Goal: Communication & Community: Ask a question

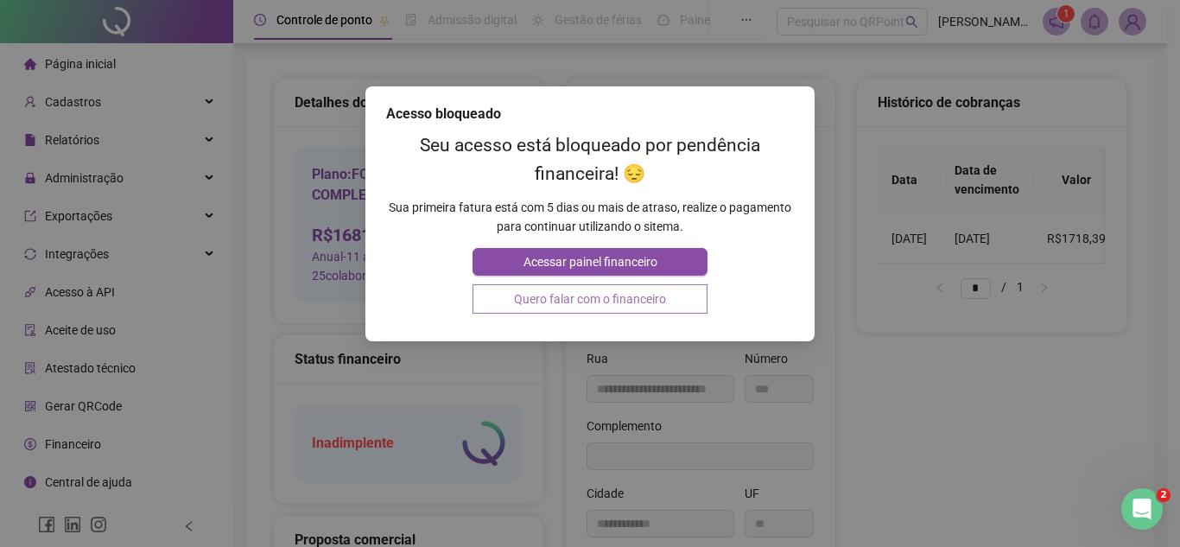
click at [634, 301] on button "Quero falar com o financeiro" at bounding box center [590, 298] width 234 height 29
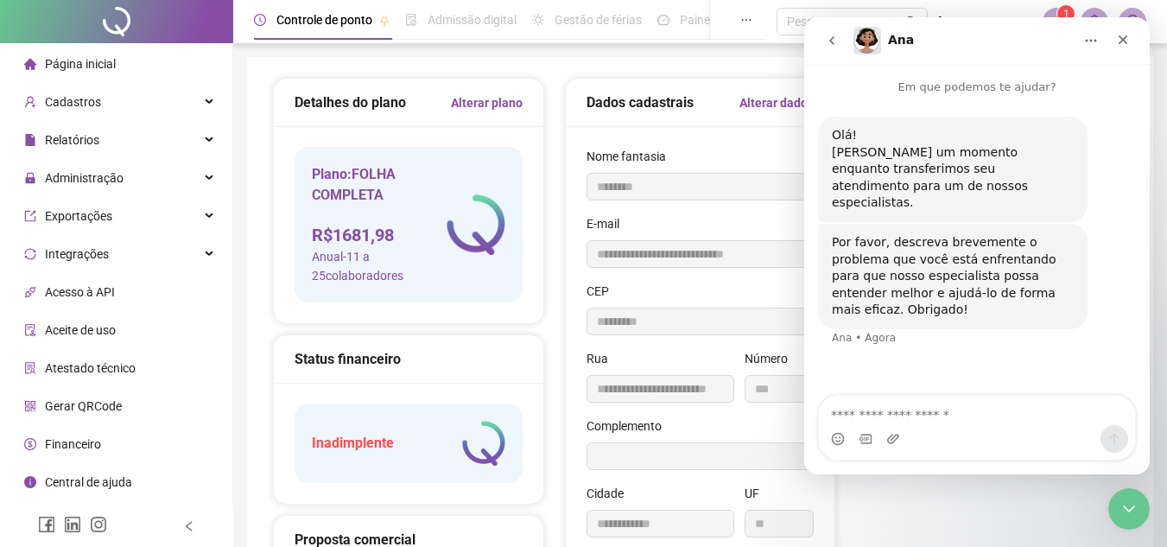
click at [836, 41] on icon "go back" at bounding box center [832, 41] width 14 height 14
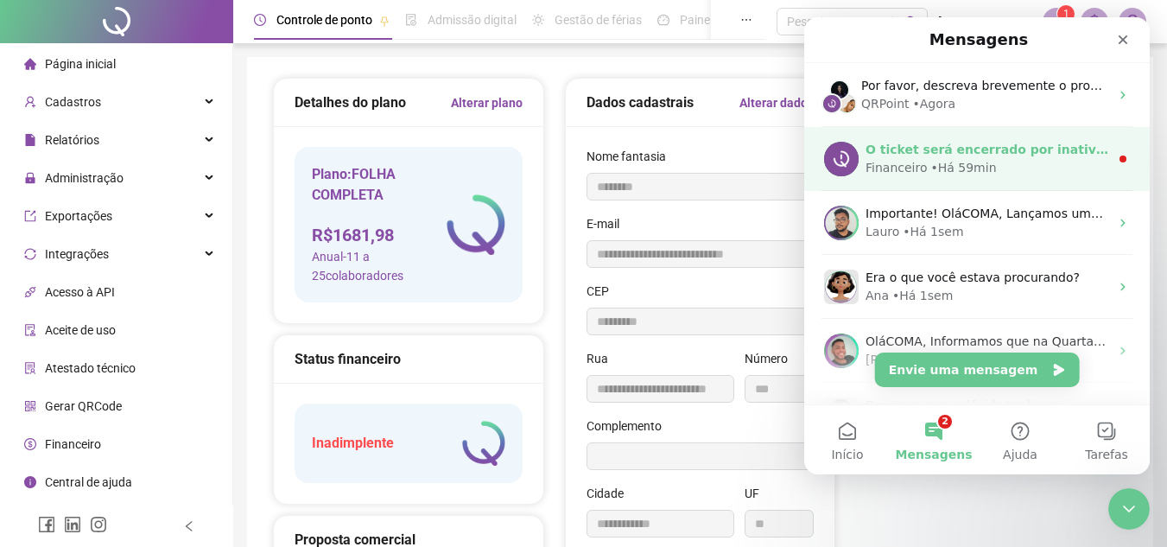
click at [1006, 168] on div "Financeiro • Há 59min" at bounding box center [988, 168] width 244 height 18
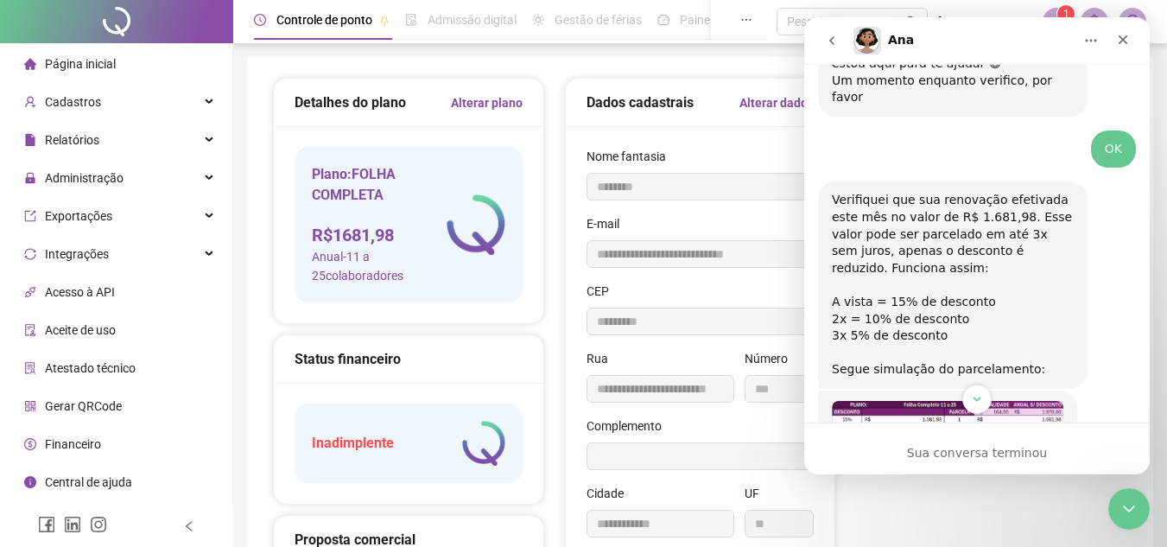
scroll to position [750, 0]
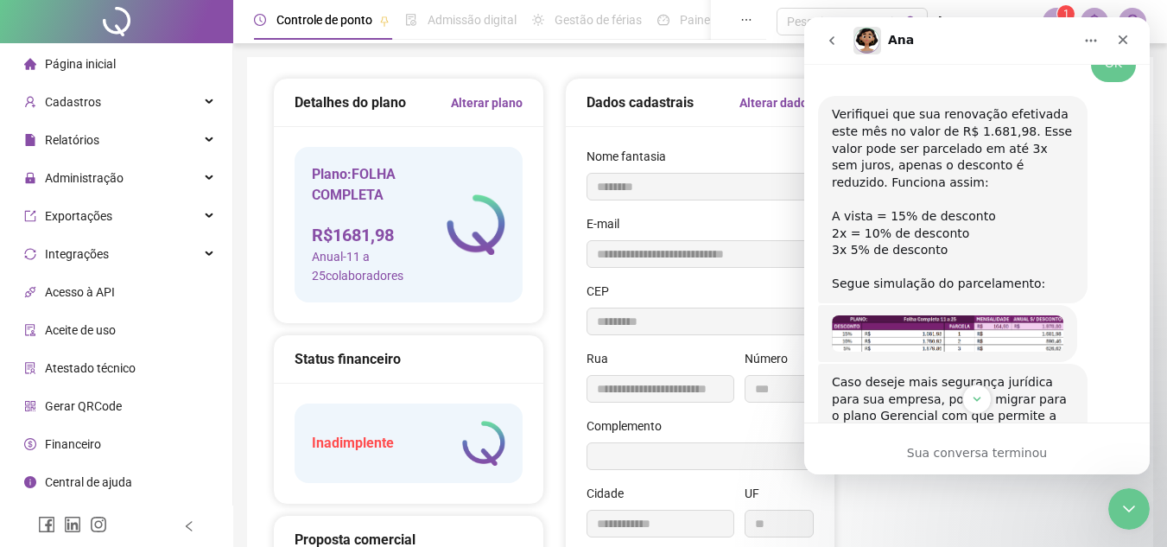
click at [975, 315] on img "Financeiro diz…" at bounding box center [948, 333] width 232 height 36
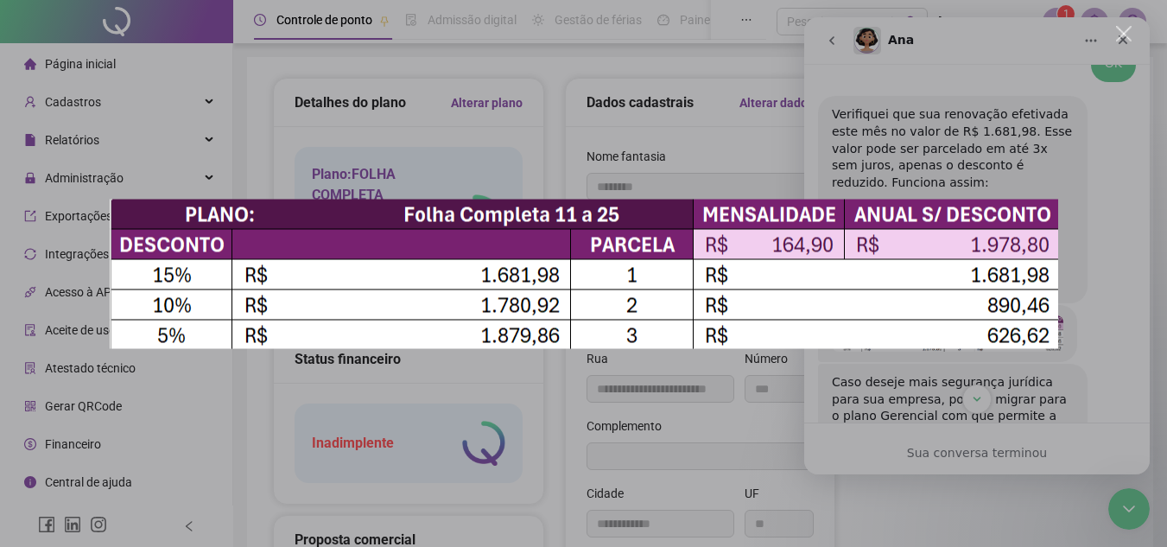
click at [1077, 80] on div "Messenger da Intercom" at bounding box center [583, 273] width 1167 height 547
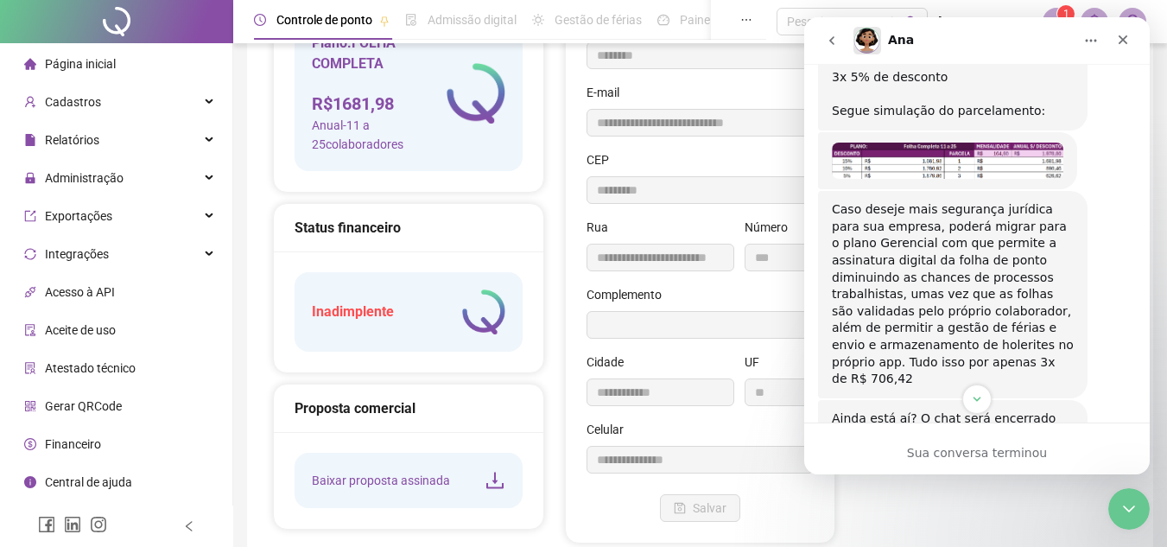
scroll to position [173, 0]
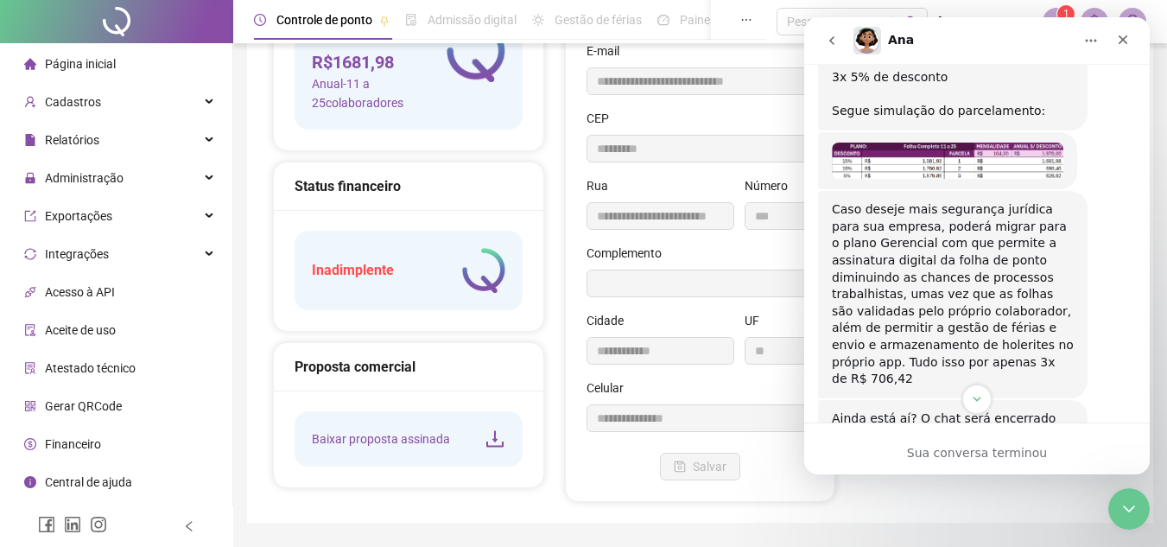
click at [1021, 456] on div "Sua conversa terminou" at bounding box center [977, 453] width 346 height 18
click at [832, 36] on icon "go back" at bounding box center [832, 41] width 14 height 14
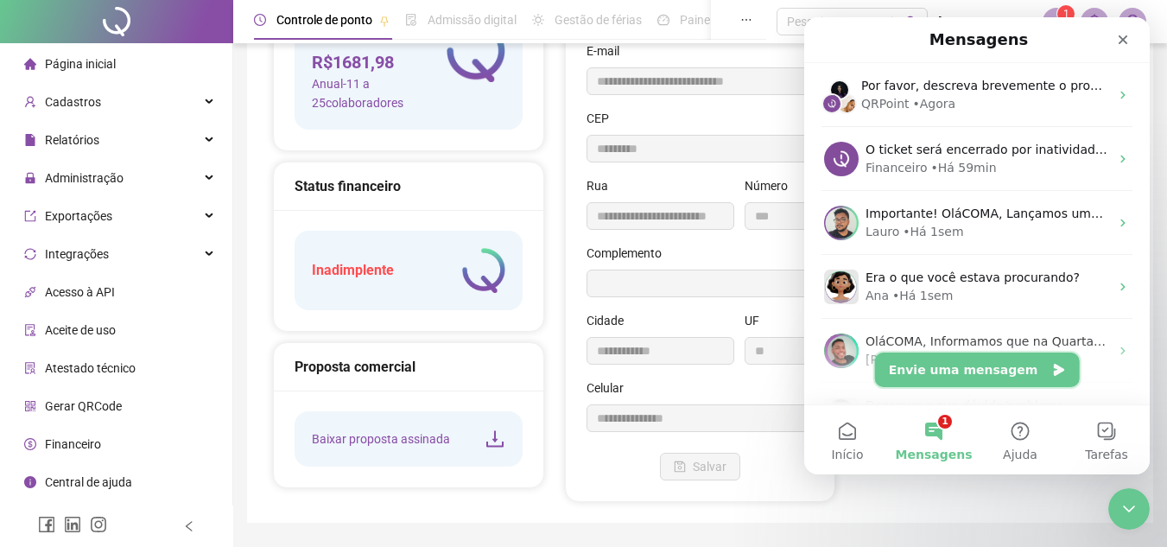
click at [959, 360] on button "Envie uma mensagem" at bounding box center [977, 370] width 205 height 35
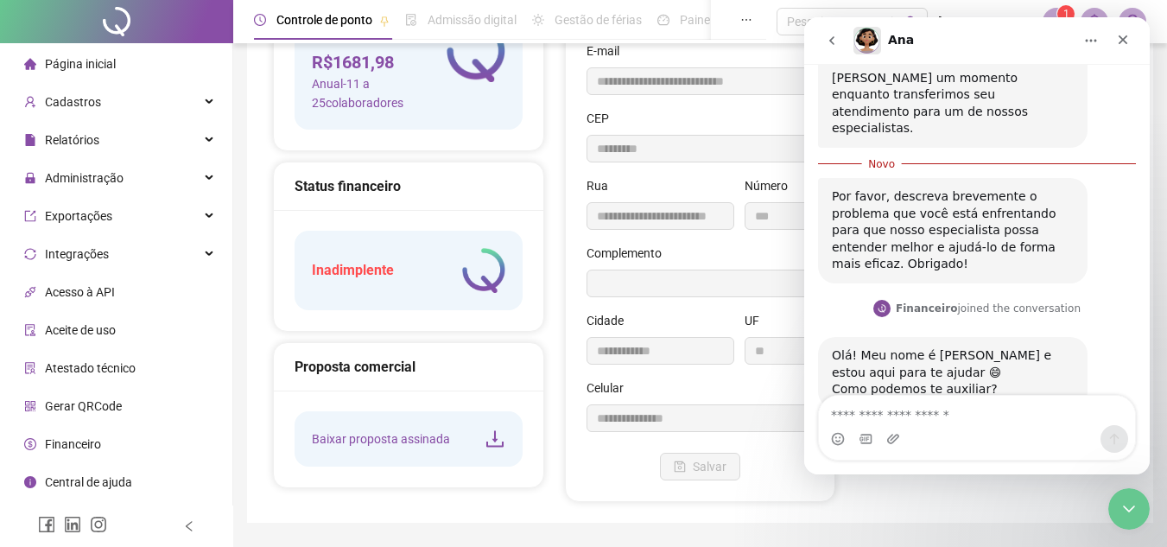
scroll to position [90, 0]
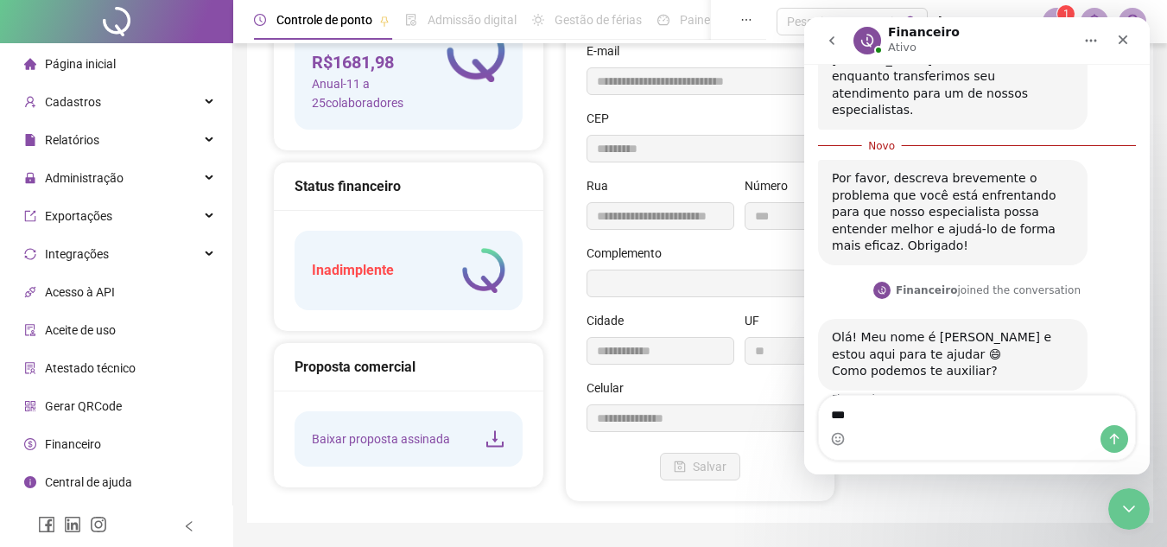
type textarea "***"
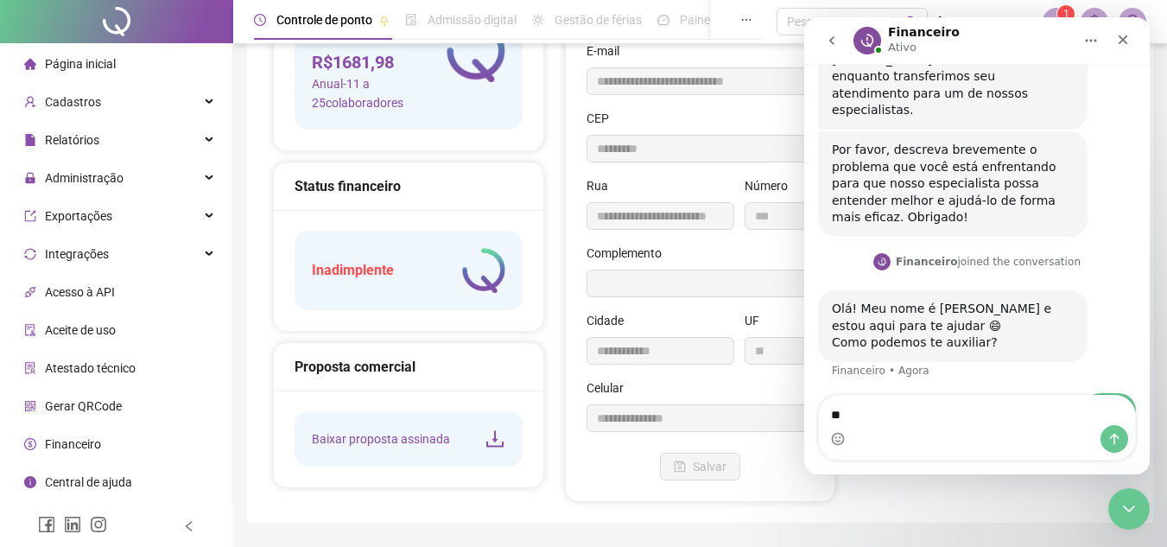
scroll to position [112, 0]
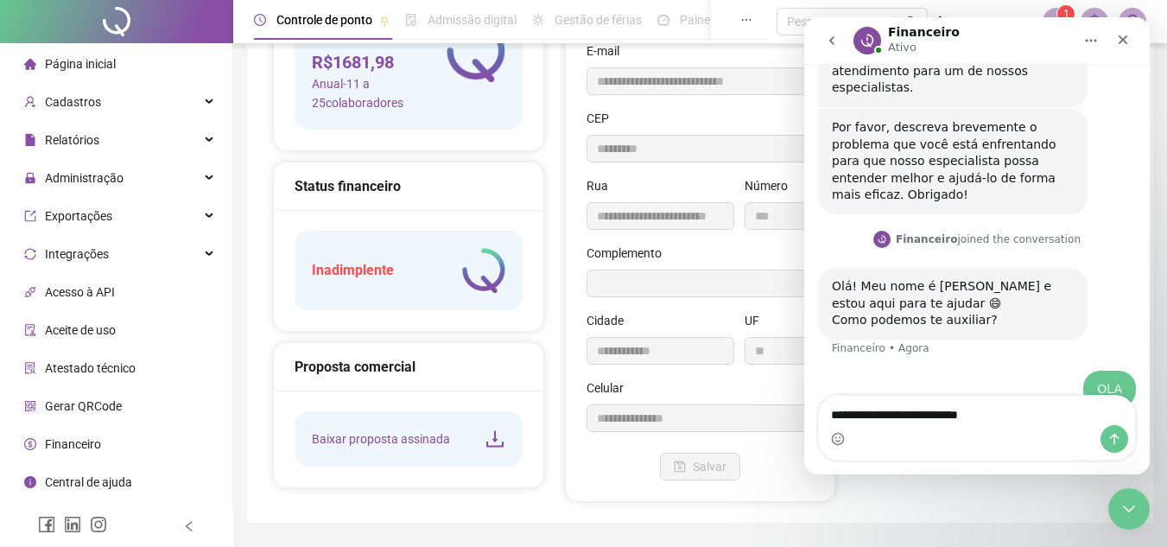
type textarea "**********"
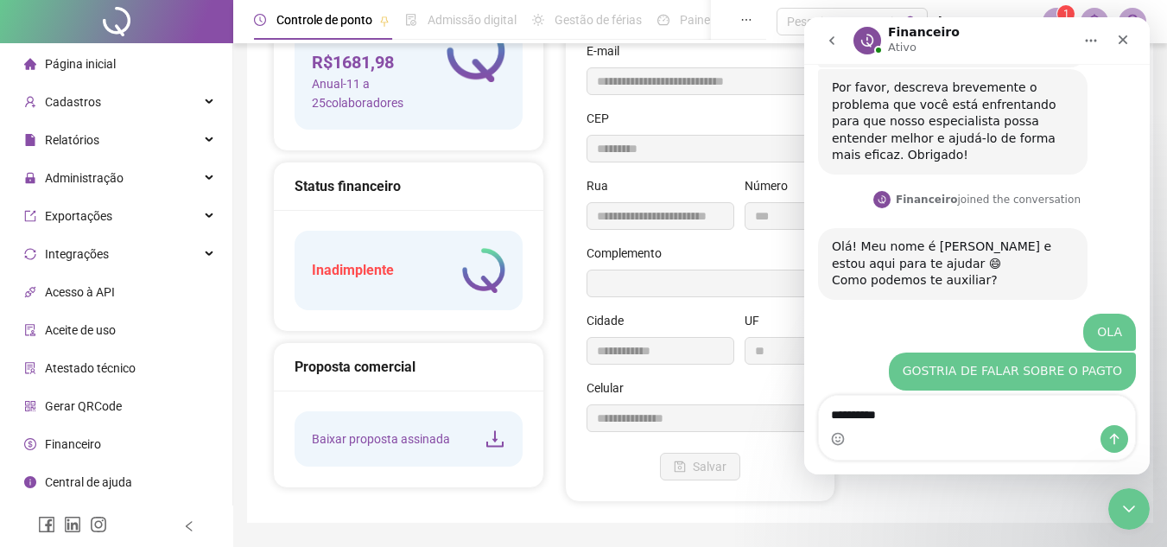
scroll to position [203, 0]
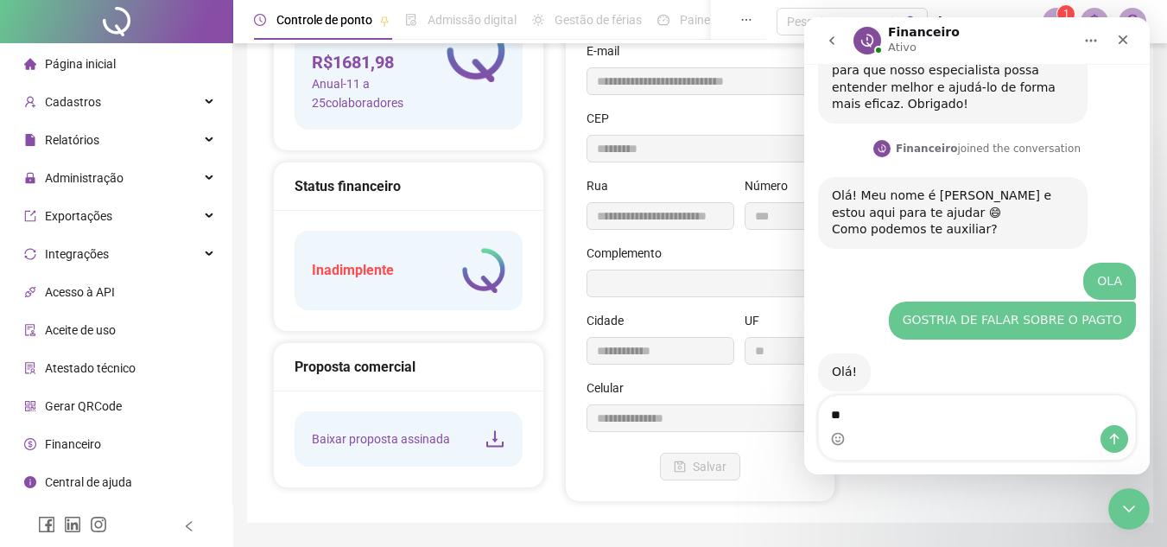
type textarea "*"
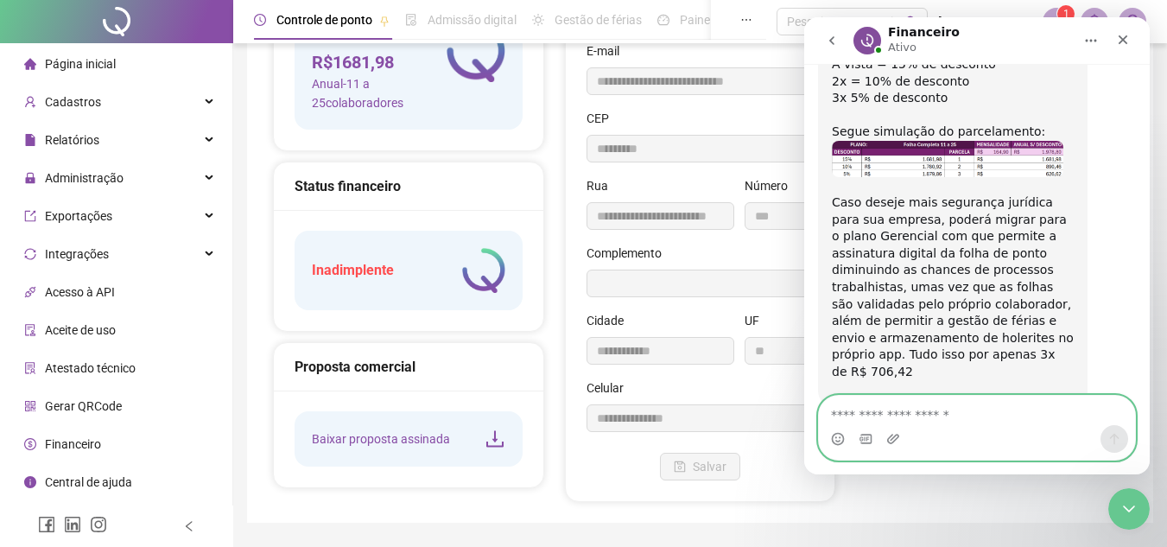
scroll to position [392, 0]
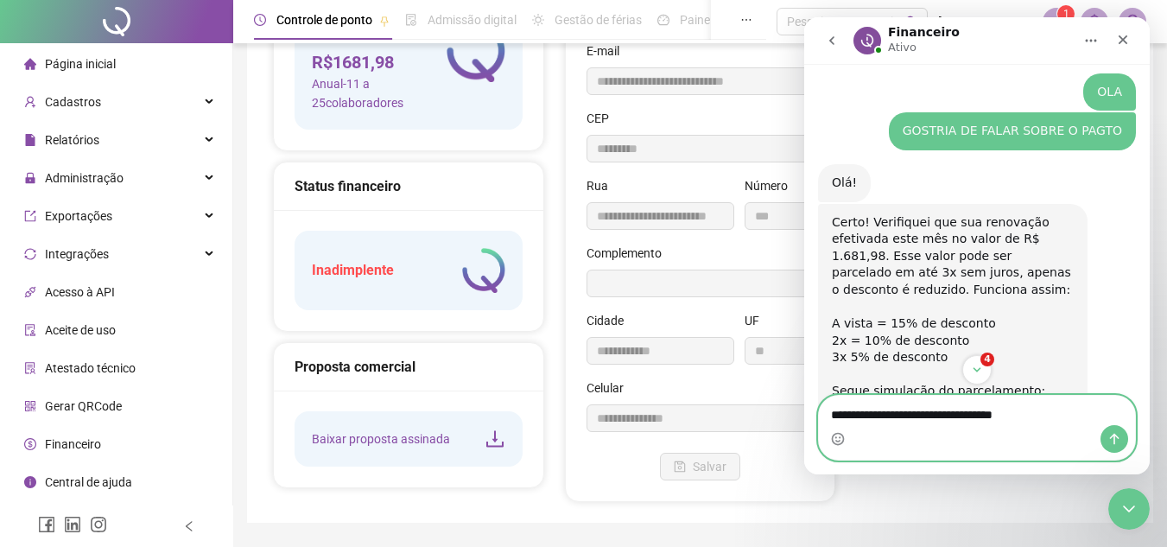
type textarea "**********"
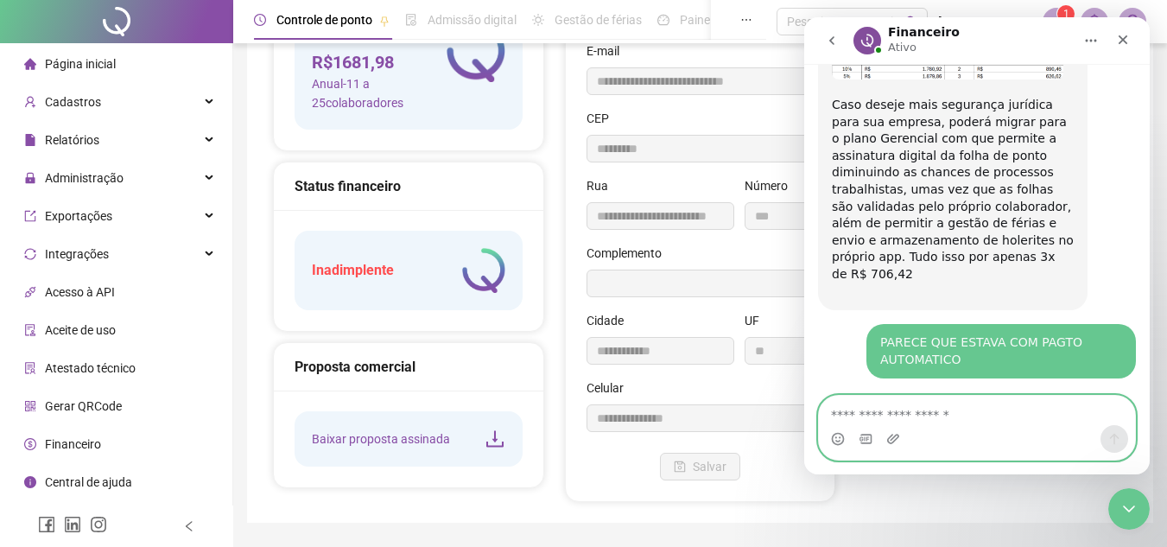
scroll to position [772, 0]
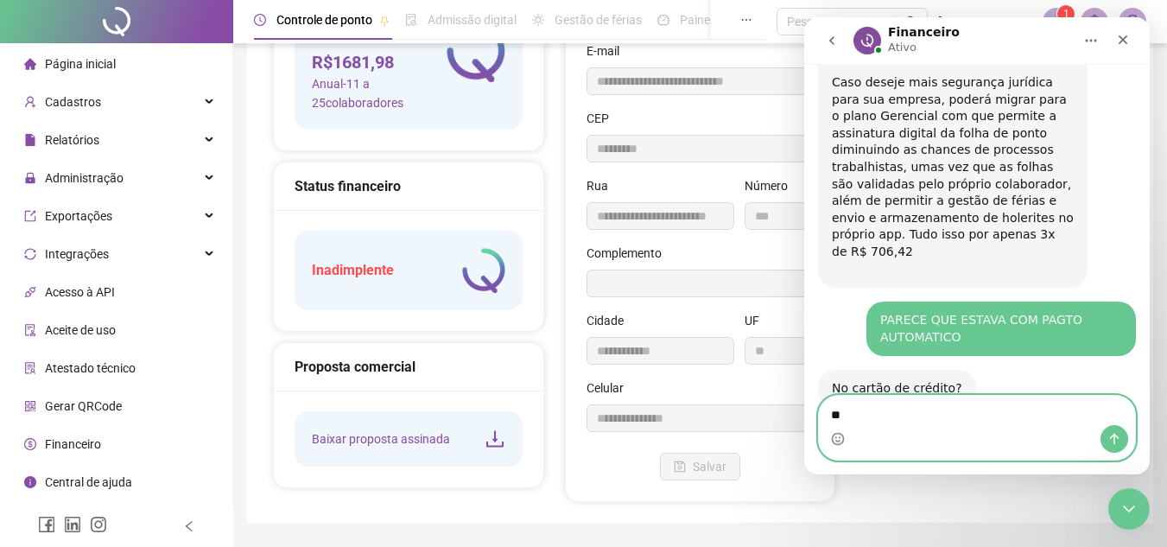
type textarea "***"
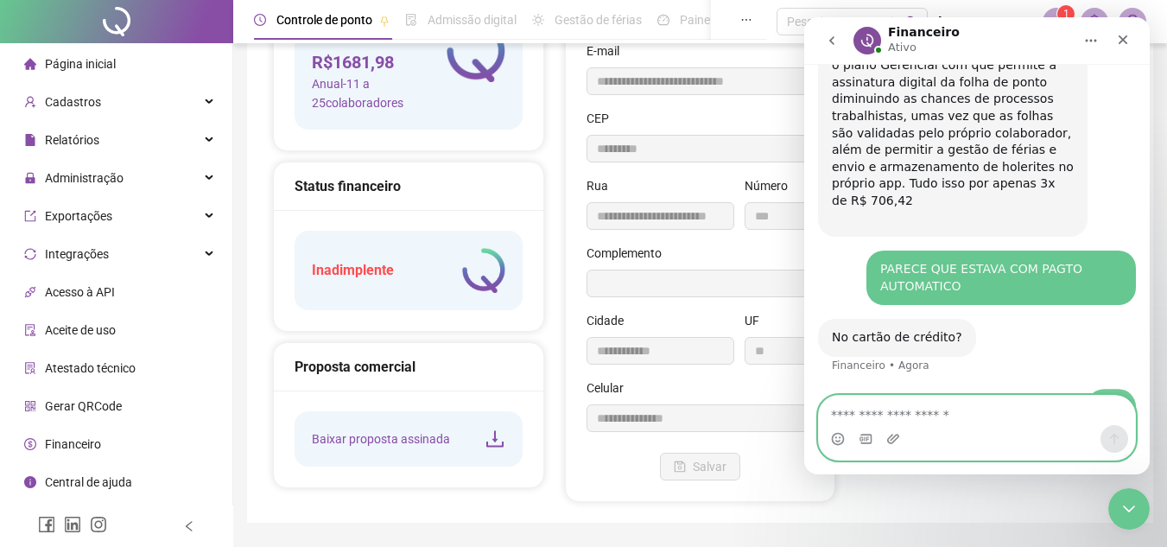
scroll to position [823, 0]
type textarea "**********"
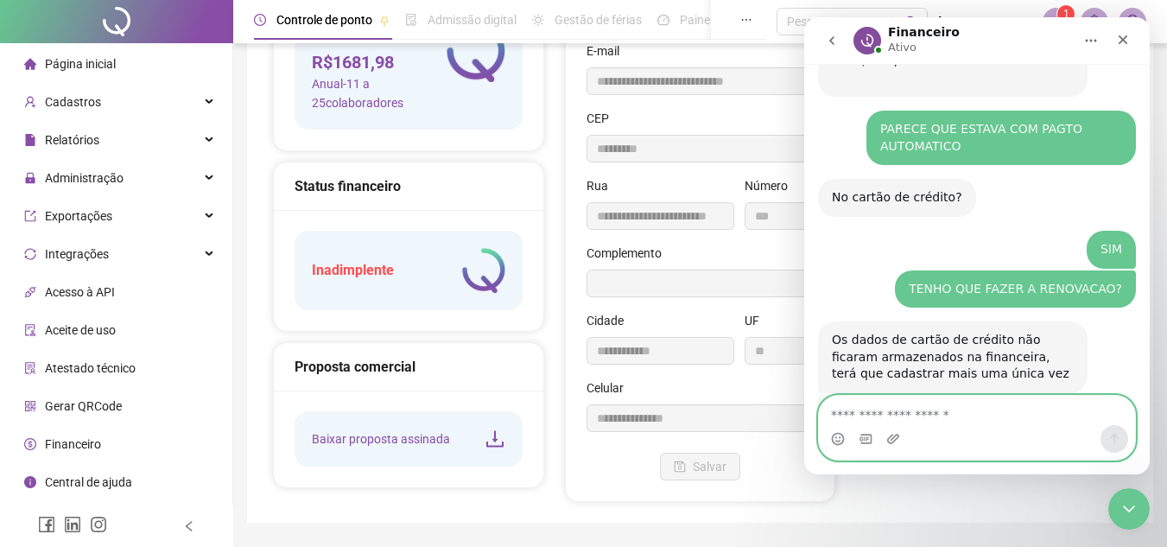
scroll to position [988, 0]
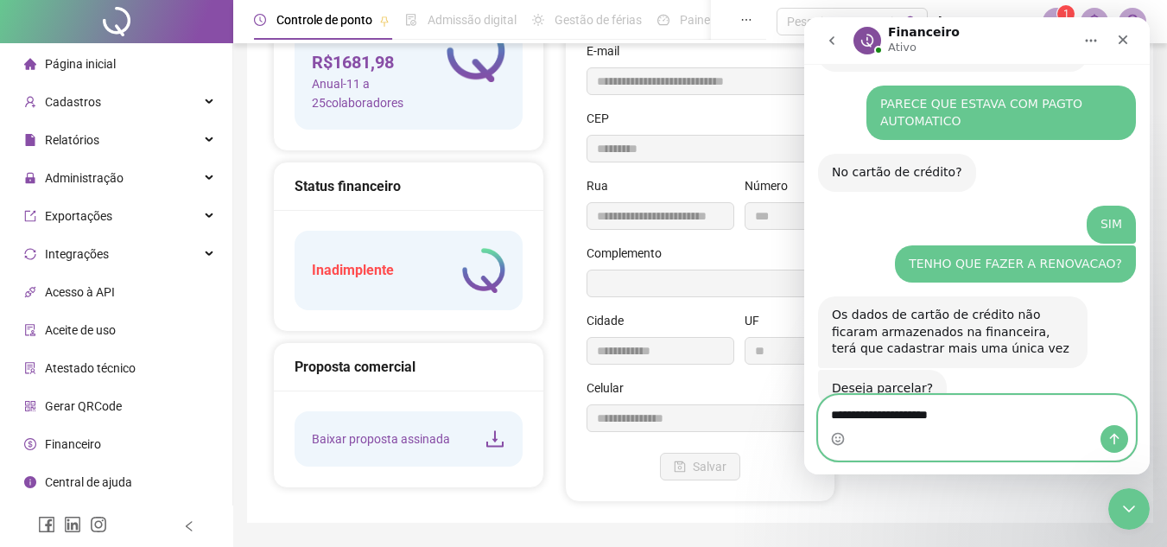
type textarea "**********"
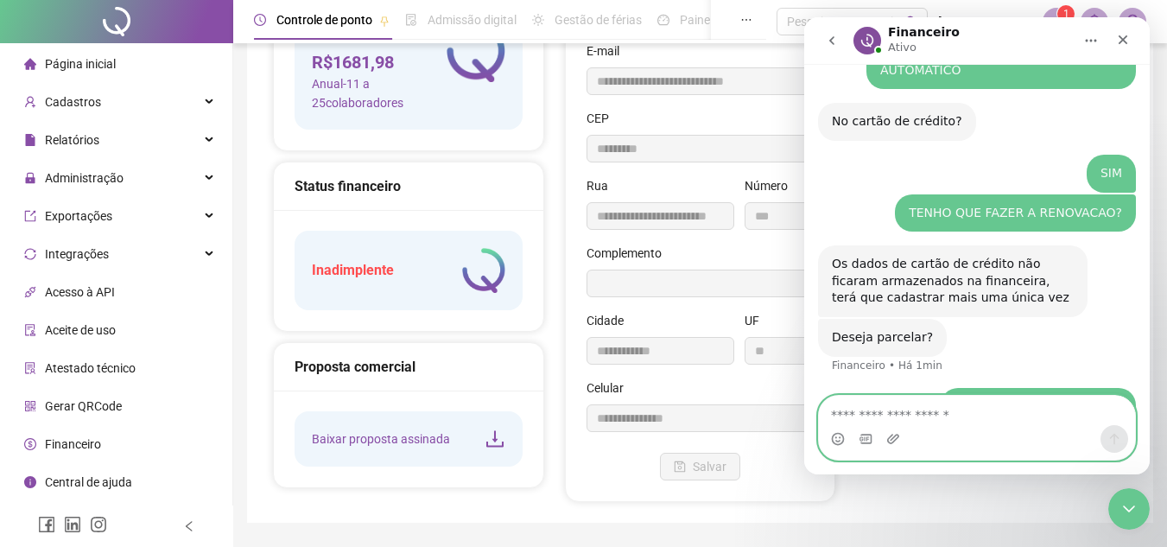
scroll to position [0, 0]
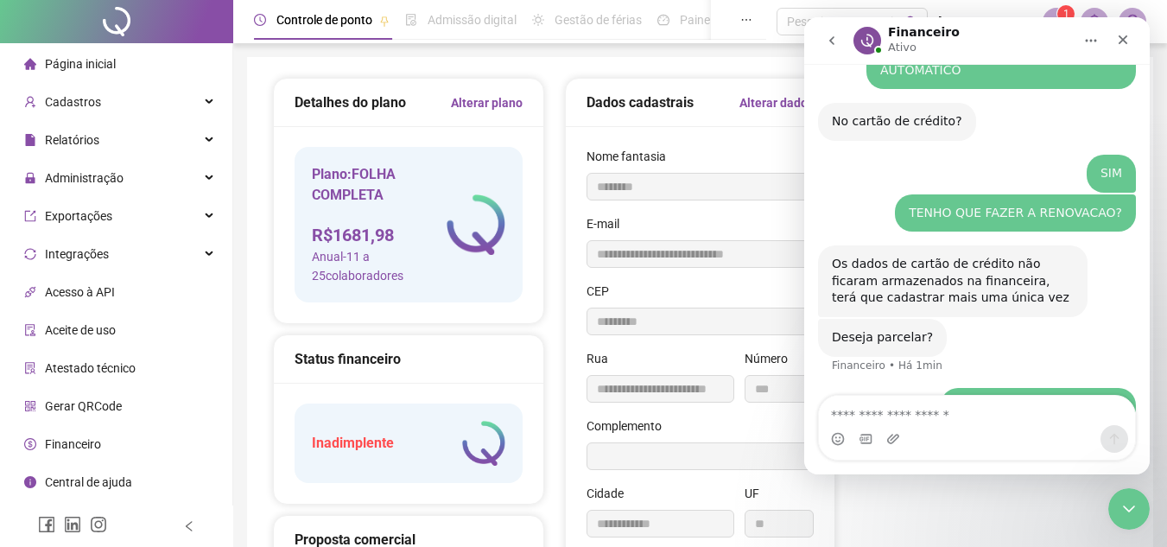
click at [97, 61] on span "Página inicial" at bounding box center [80, 64] width 71 height 14
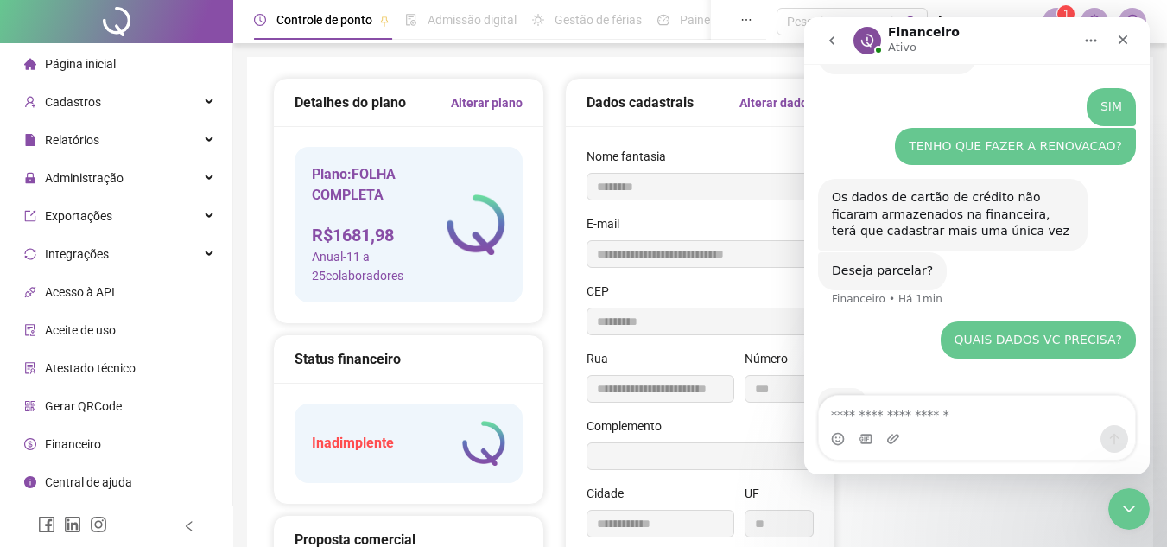
click at [97, 60] on span "Página inicial" at bounding box center [80, 64] width 71 height 14
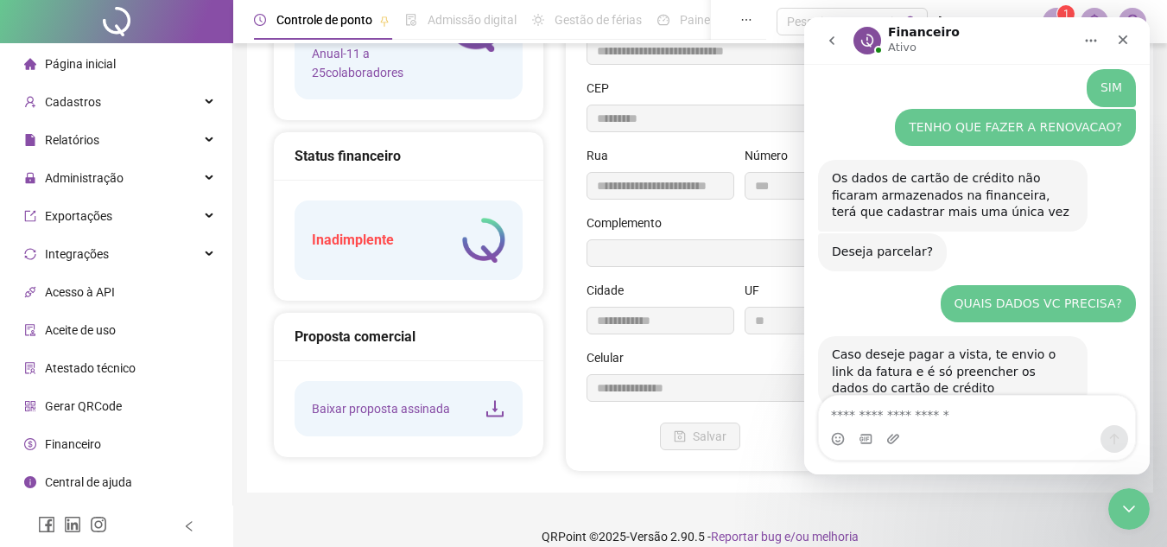
scroll to position [223, 0]
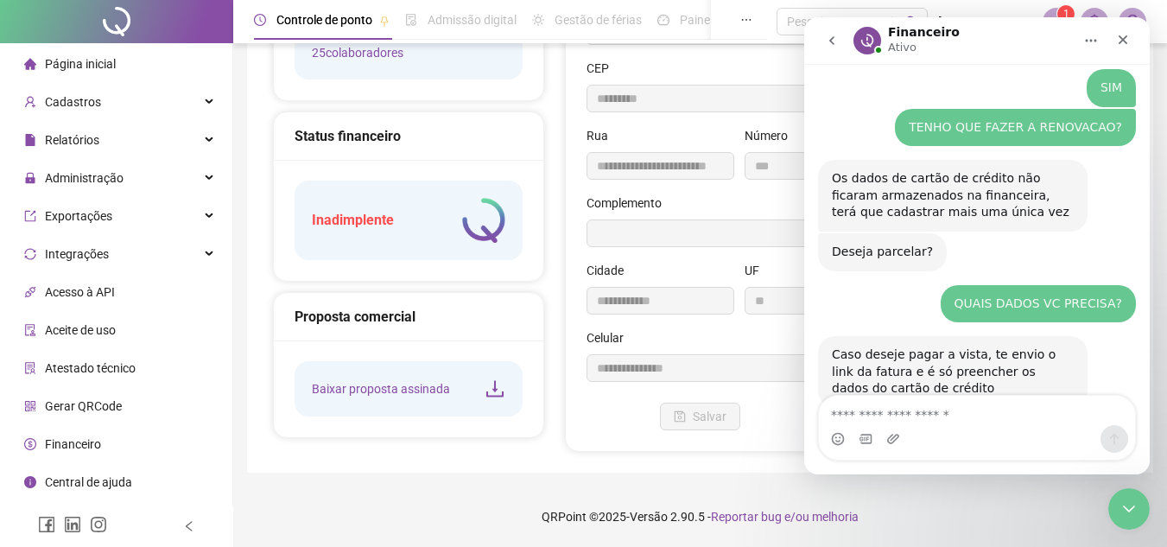
click at [861, 411] on div "Financeiro • Agora" at bounding box center [881, 416] width 98 height 10
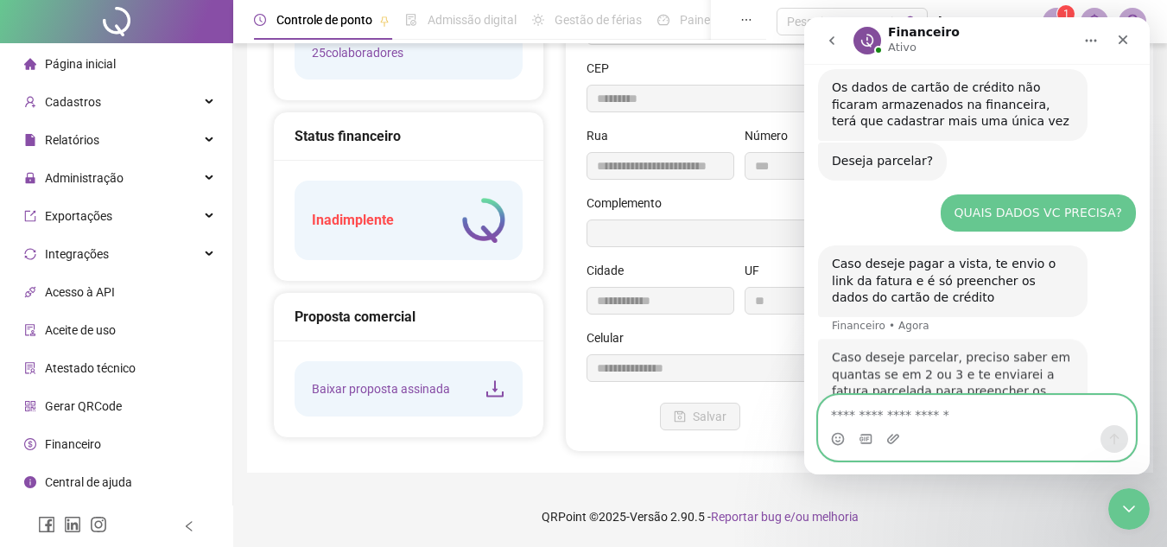
click at [913, 415] on textarea "Envie uma mensagem..." at bounding box center [977, 410] width 316 height 29
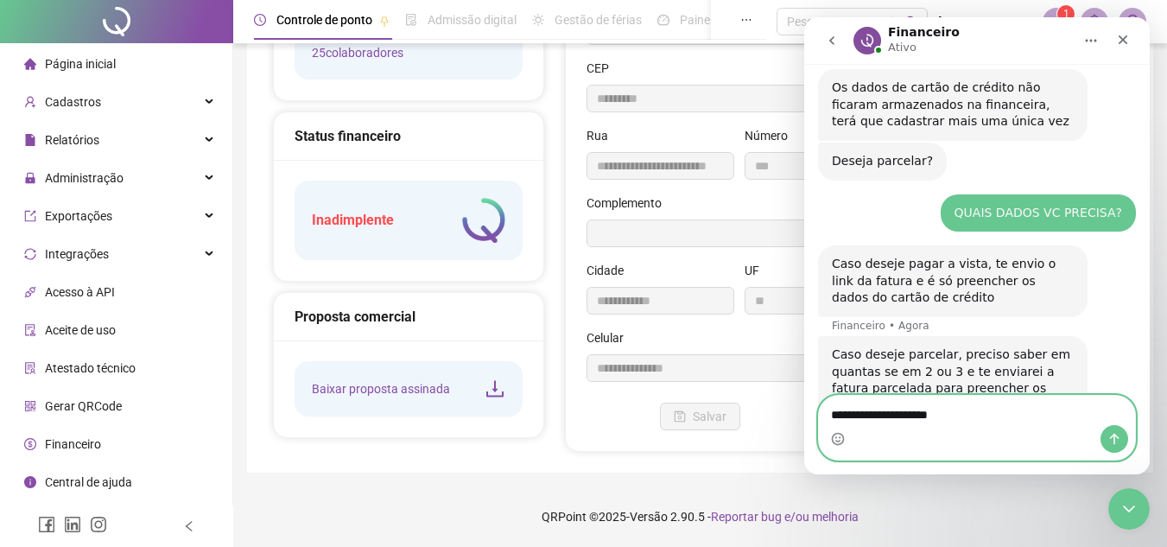
type textarea "**********"
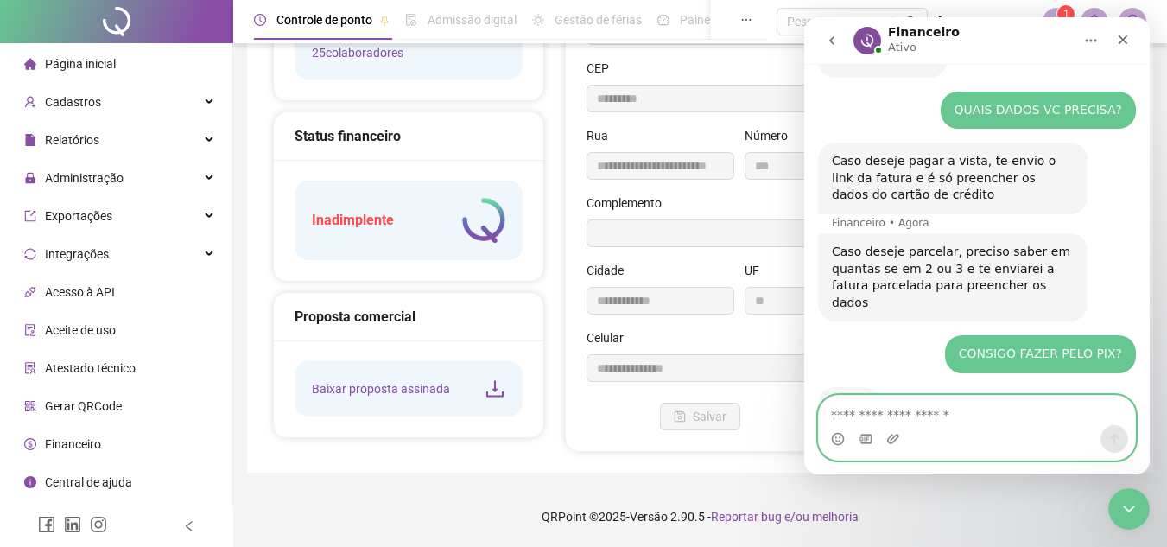
scroll to position [1357, 0]
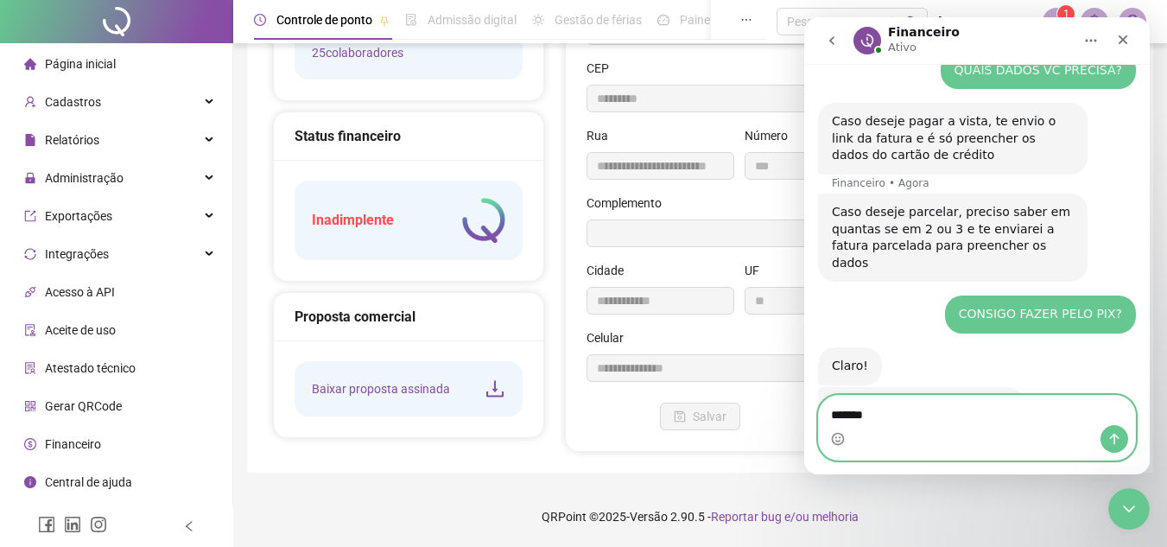
type textarea "********"
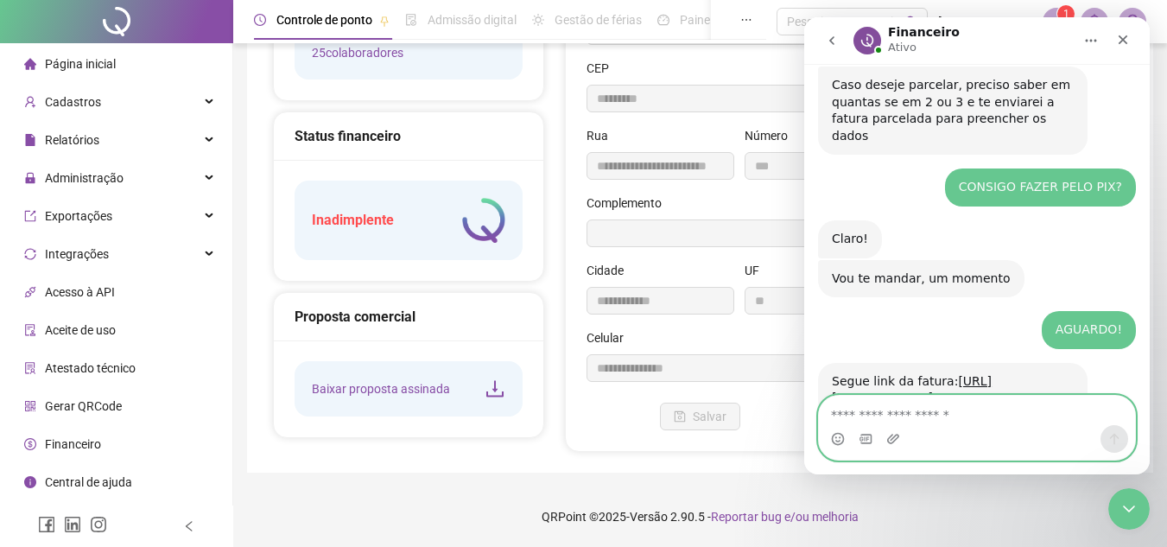
scroll to position [1511, 0]
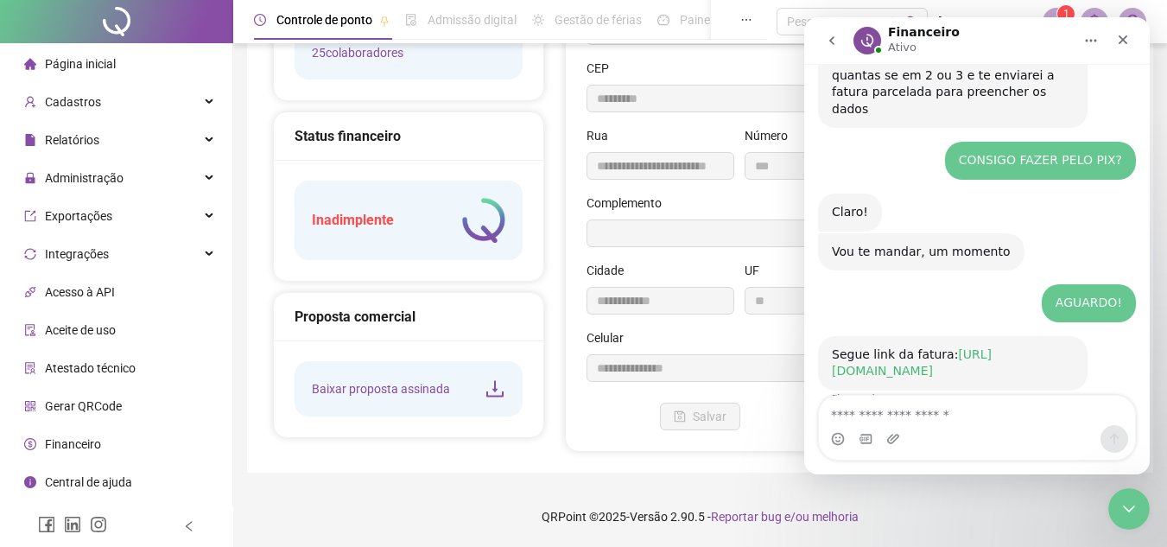
click at [923, 347] on link "[URL][DOMAIN_NAME]" at bounding box center [912, 362] width 160 height 31
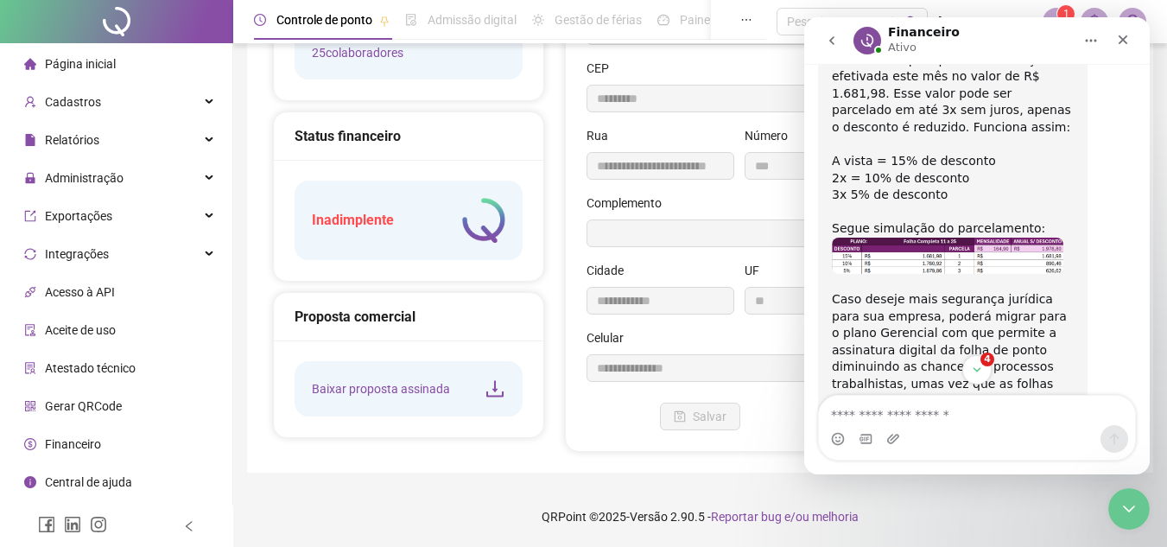
scroll to position [474, 0]
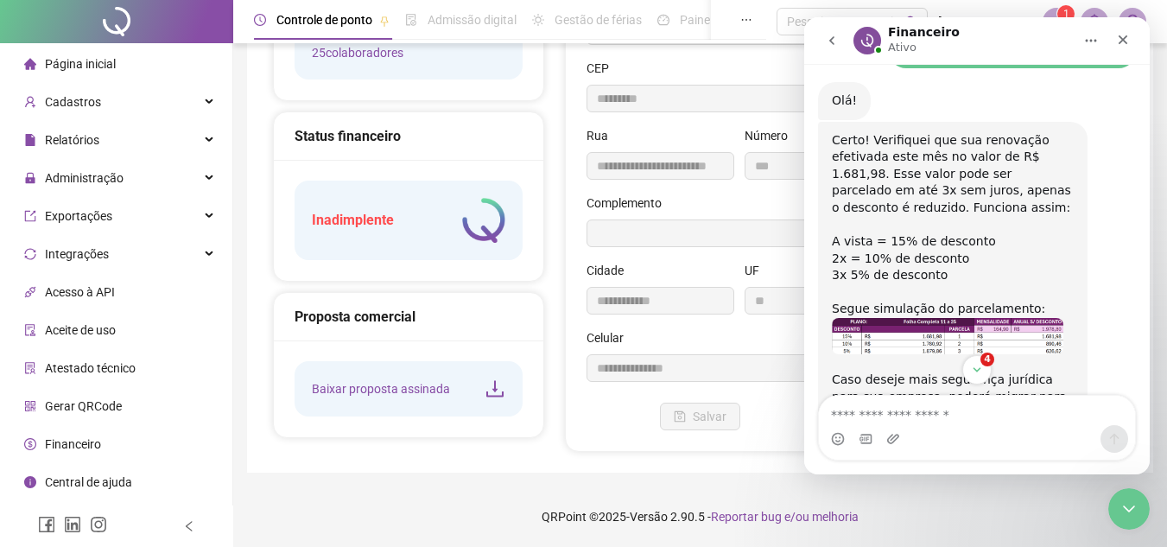
click at [944, 318] on img "Financeiro diz…" at bounding box center [948, 336] width 232 height 36
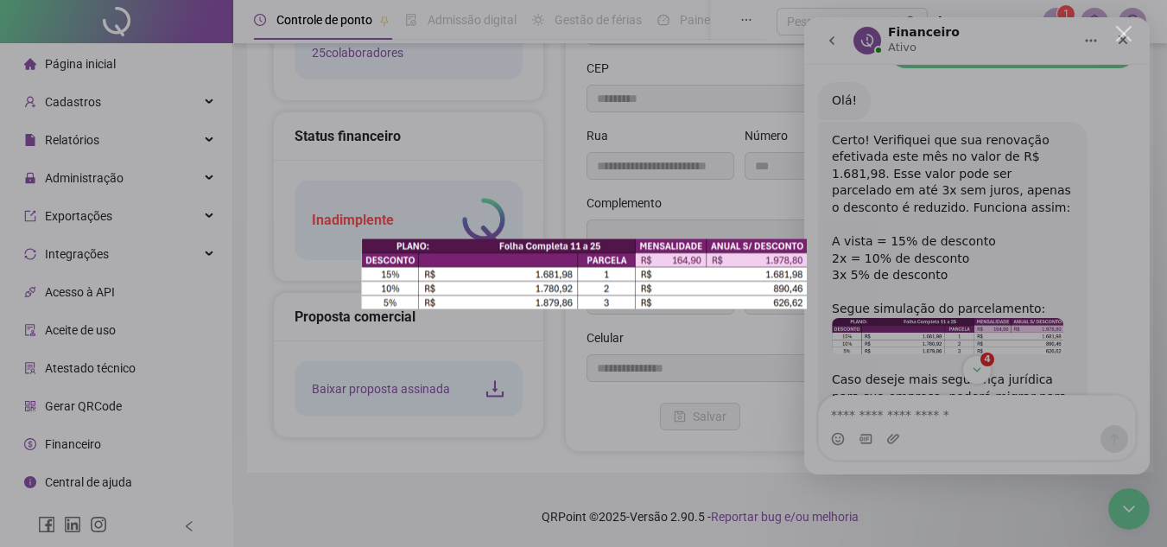
click at [1125, 29] on div "Fechar" at bounding box center [1124, 34] width 16 height 16
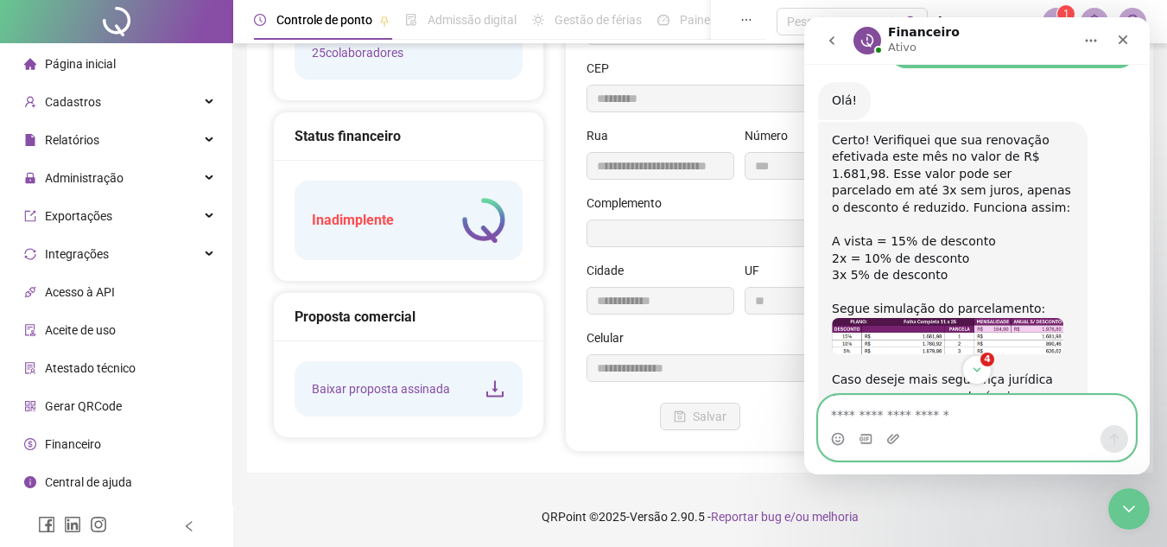
click at [963, 417] on textarea "Envie uma mensagem..." at bounding box center [977, 410] width 316 height 29
type textarea "**********"
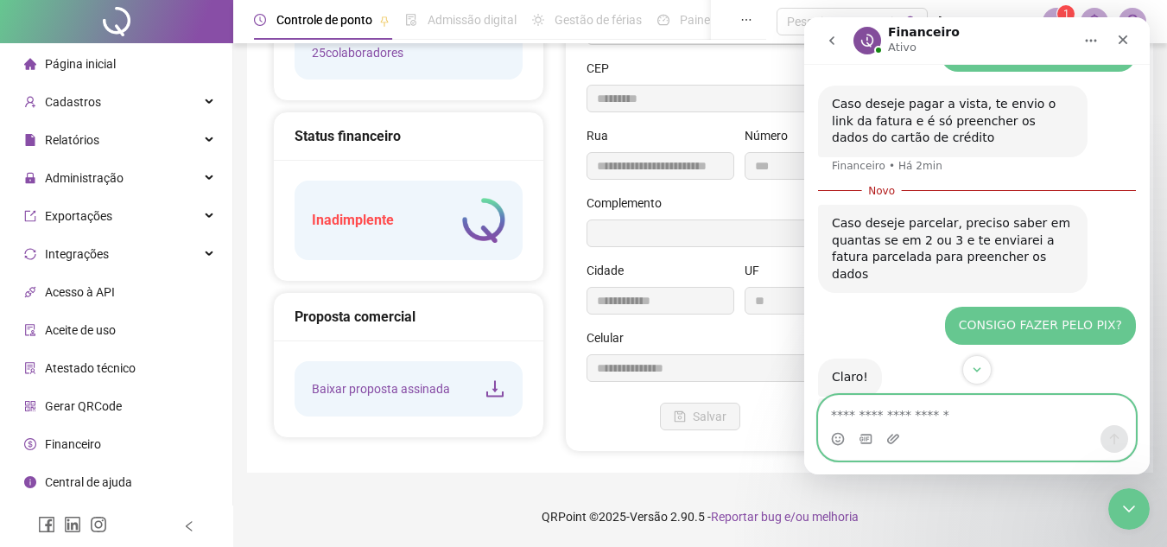
scroll to position [1555, 0]
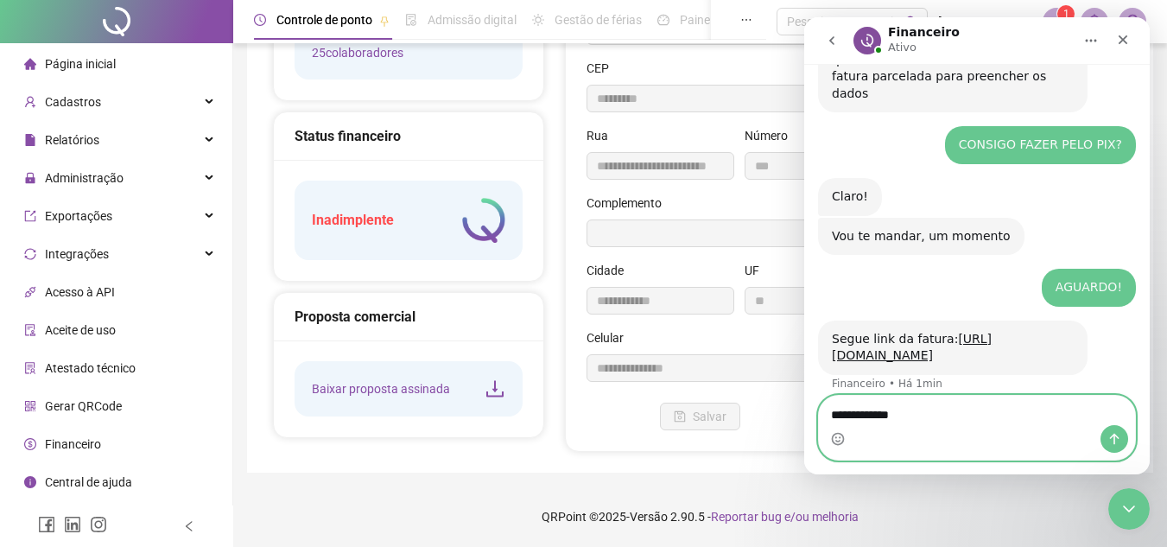
type textarea "**********"
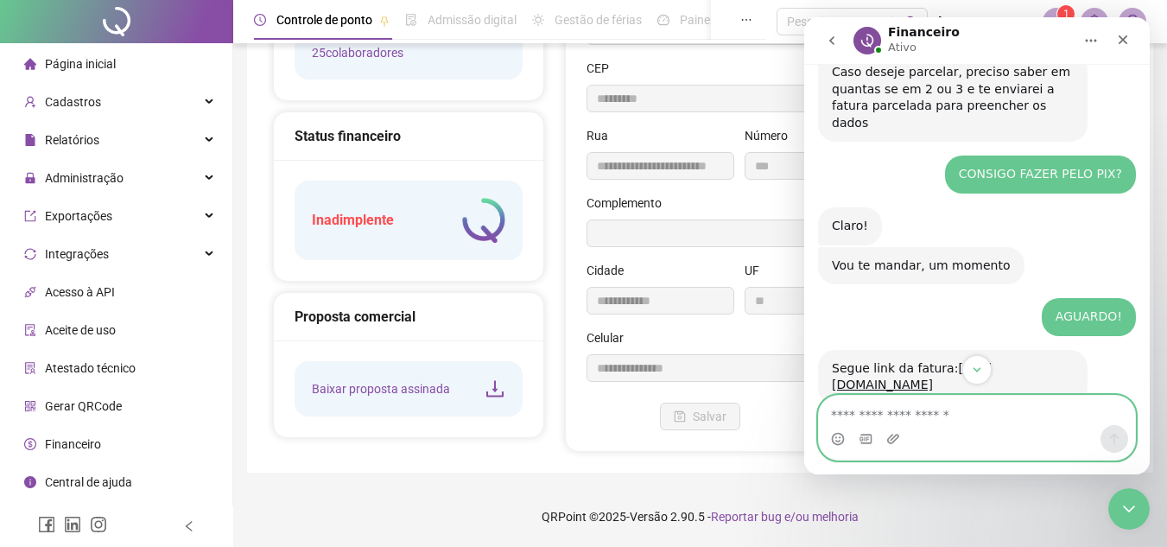
scroll to position [1602, 0]
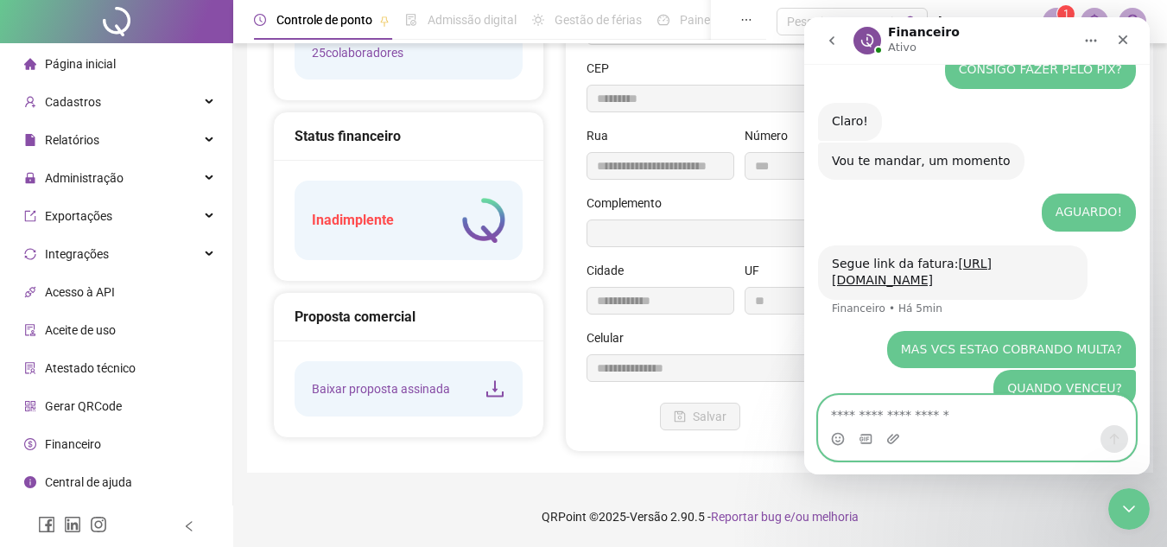
click at [940, 413] on textarea "Envie uma mensagem..." at bounding box center [977, 410] width 316 height 29
type textarea "**"
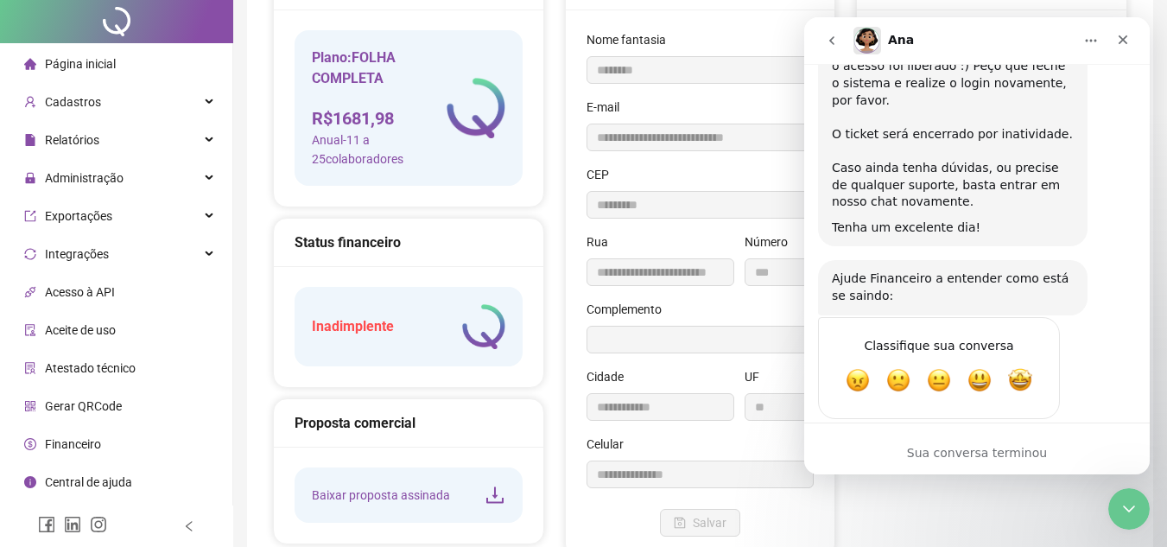
scroll to position [0, 0]
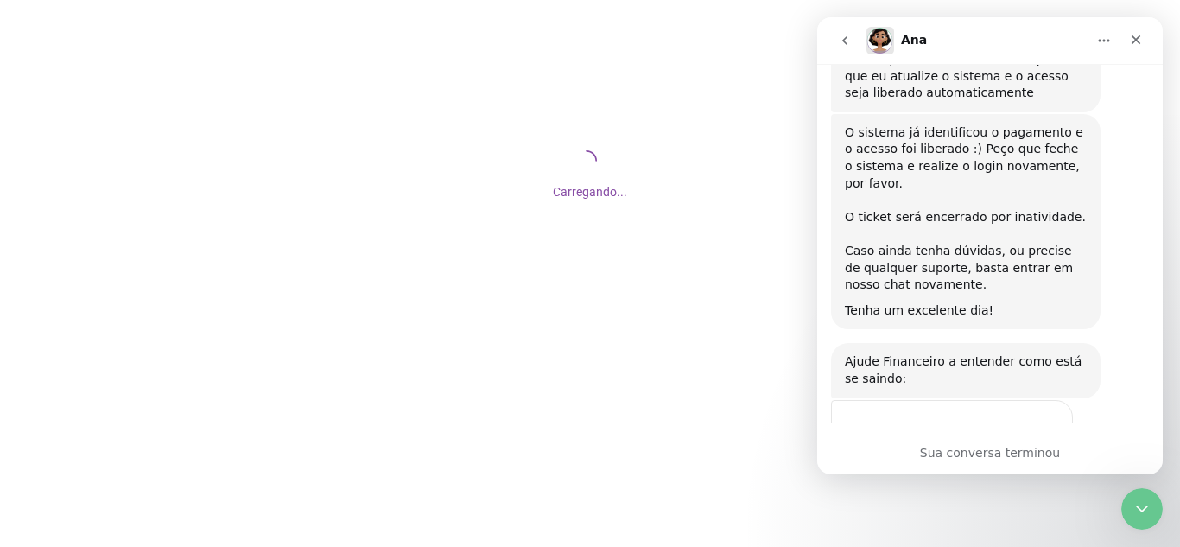
scroll to position [2184, 0]
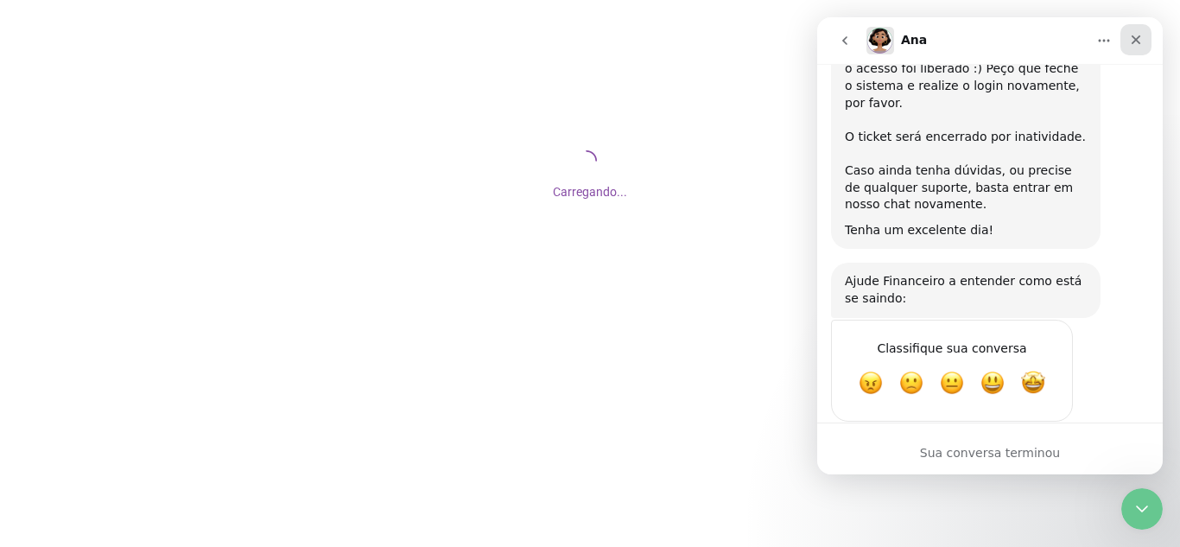
click at [1128, 29] on div "Fechar" at bounding box center [1136, 39] width 31 height 31
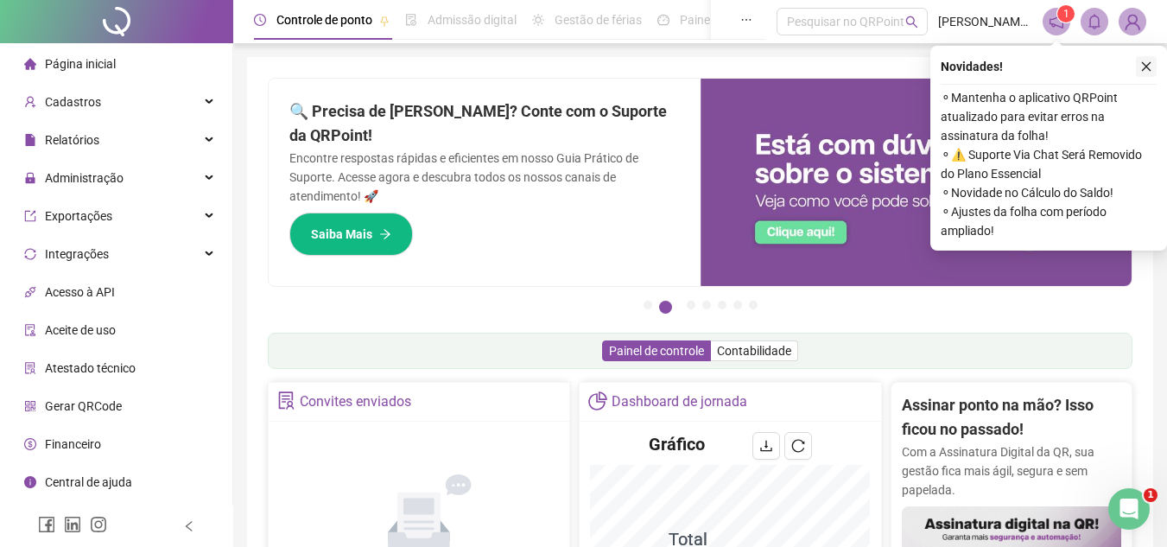
click at [1155, 72] on button "button" at bounding box center [1146, 66] width 21 height 21
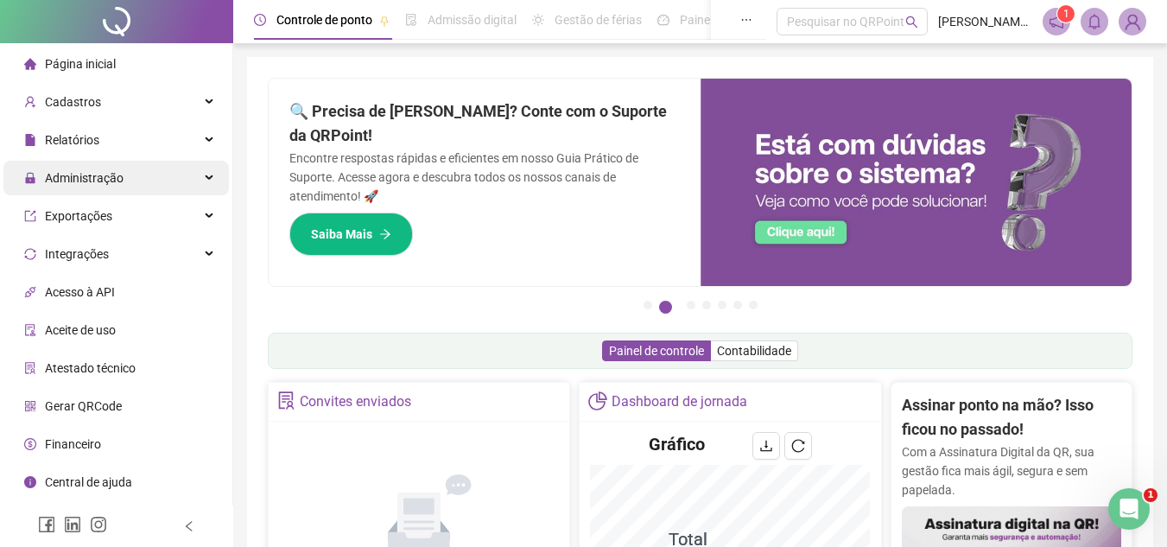
drag, startPoint x: 79, startPoint y: 176, endPoint x: 40, endPoint y: 168, distance: 39.7
click at [53, 175] on span "Administração" at bounding box center [84, 178] width 79 height 14
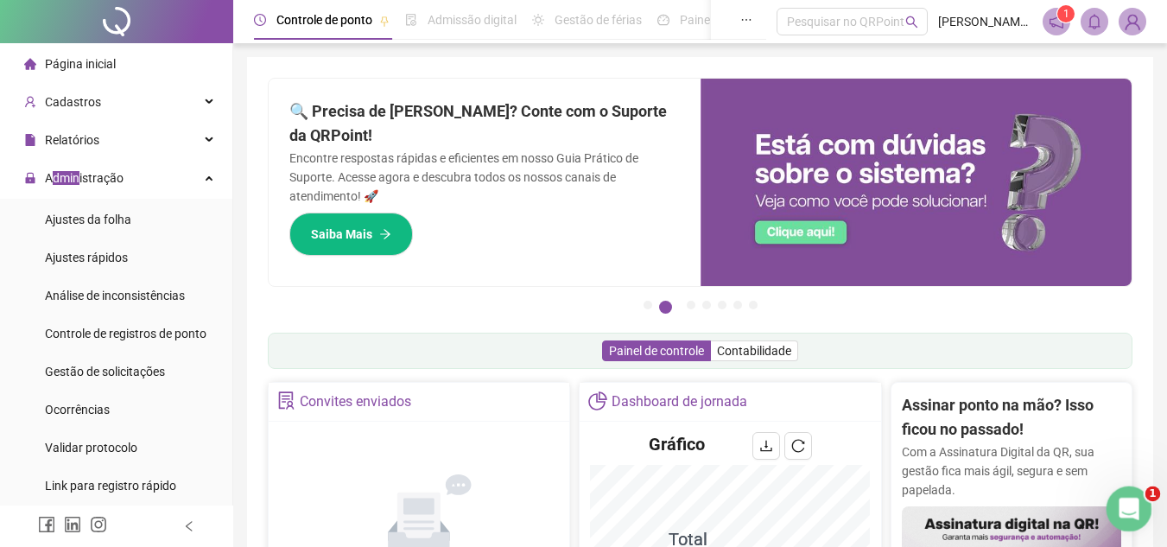
click at [1118, 515] on div "Abertura do Messenger da Intercom" at bounding box center [1126, 506] width 57 height 57
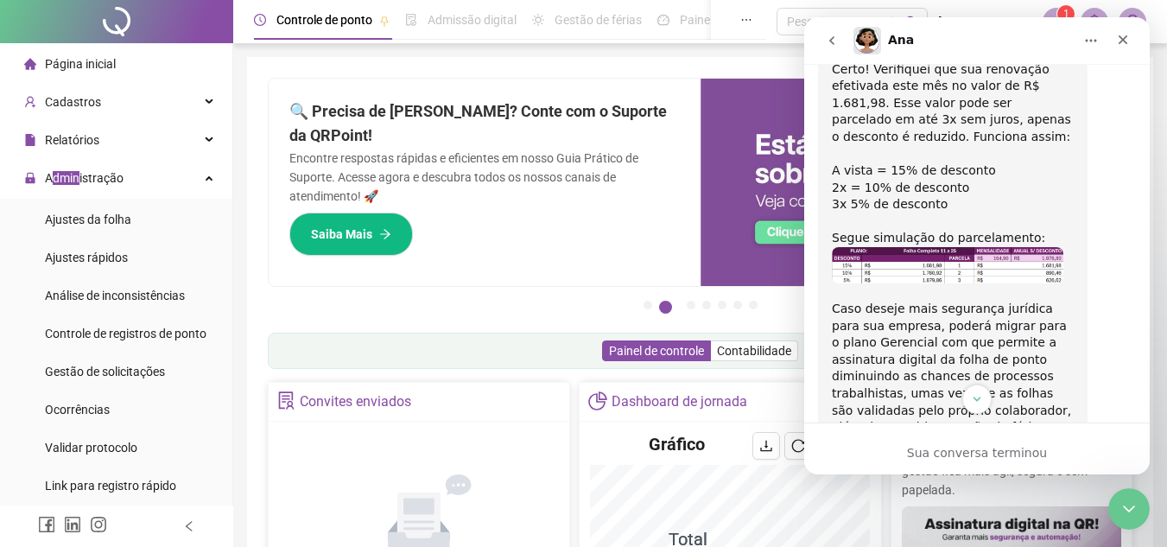
scroll to position [542, 0]
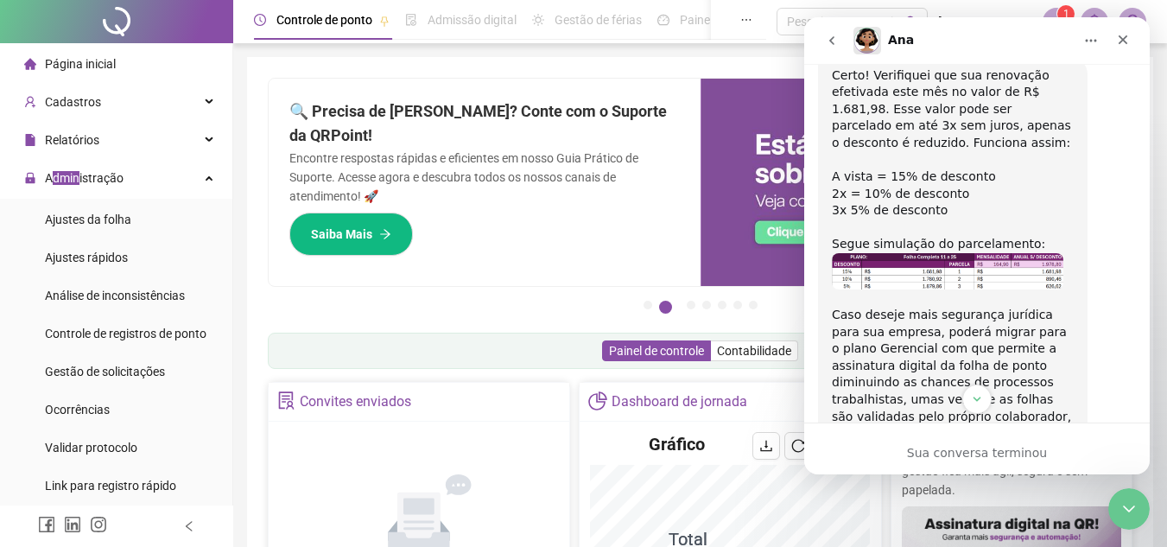
click at [981, 253] on img "Financeiro diz…" at bounding box center [948, 271] width 232 height 36
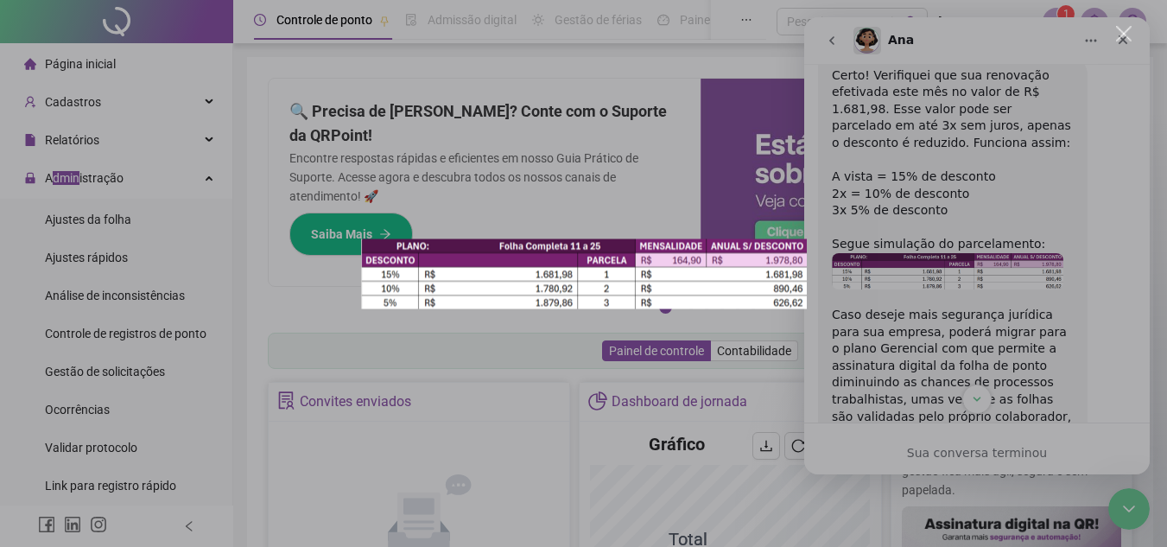
scroll to position [0, 0]
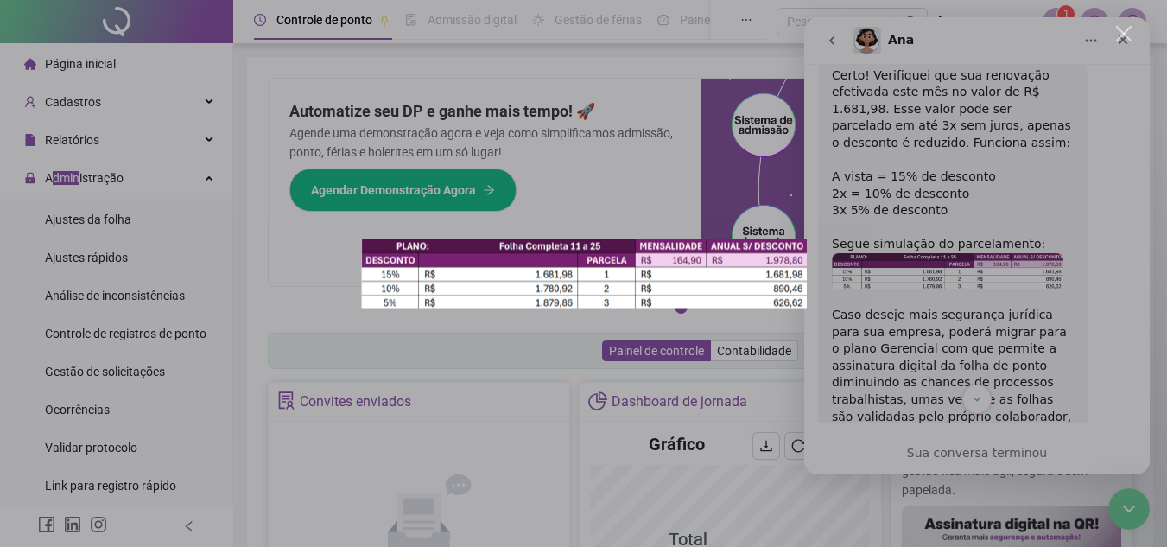
click at [1127, 35] on div "Fechar" at bounding box center [1124, 34] width 16 height 16
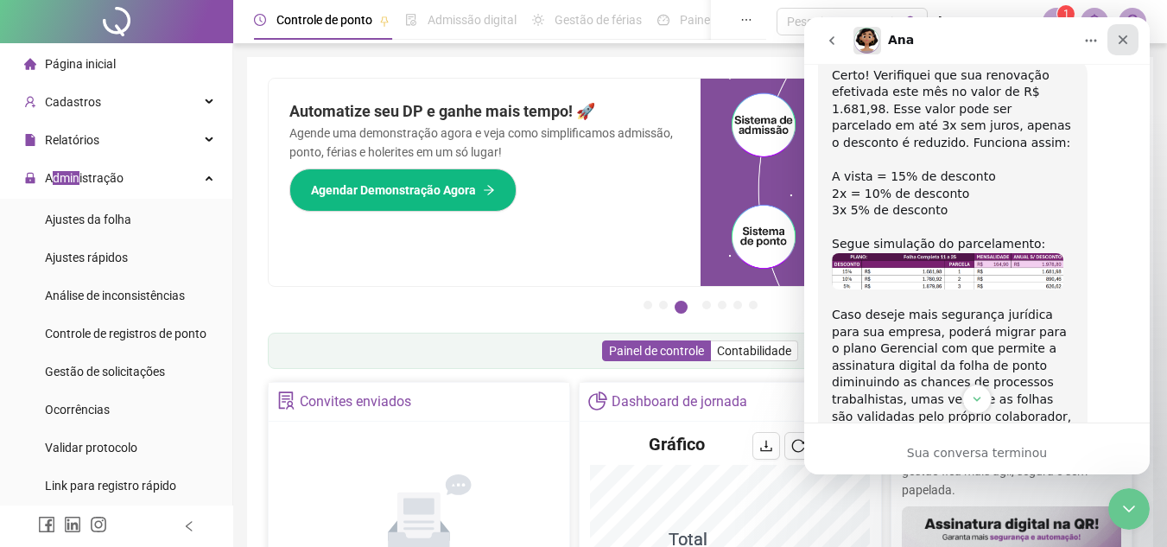
click at [1125, 39] on icon "Fechar" at bounding box center [1124, 40] width 10 height 10
